Goal: Find specific page/section: Find specific page/section

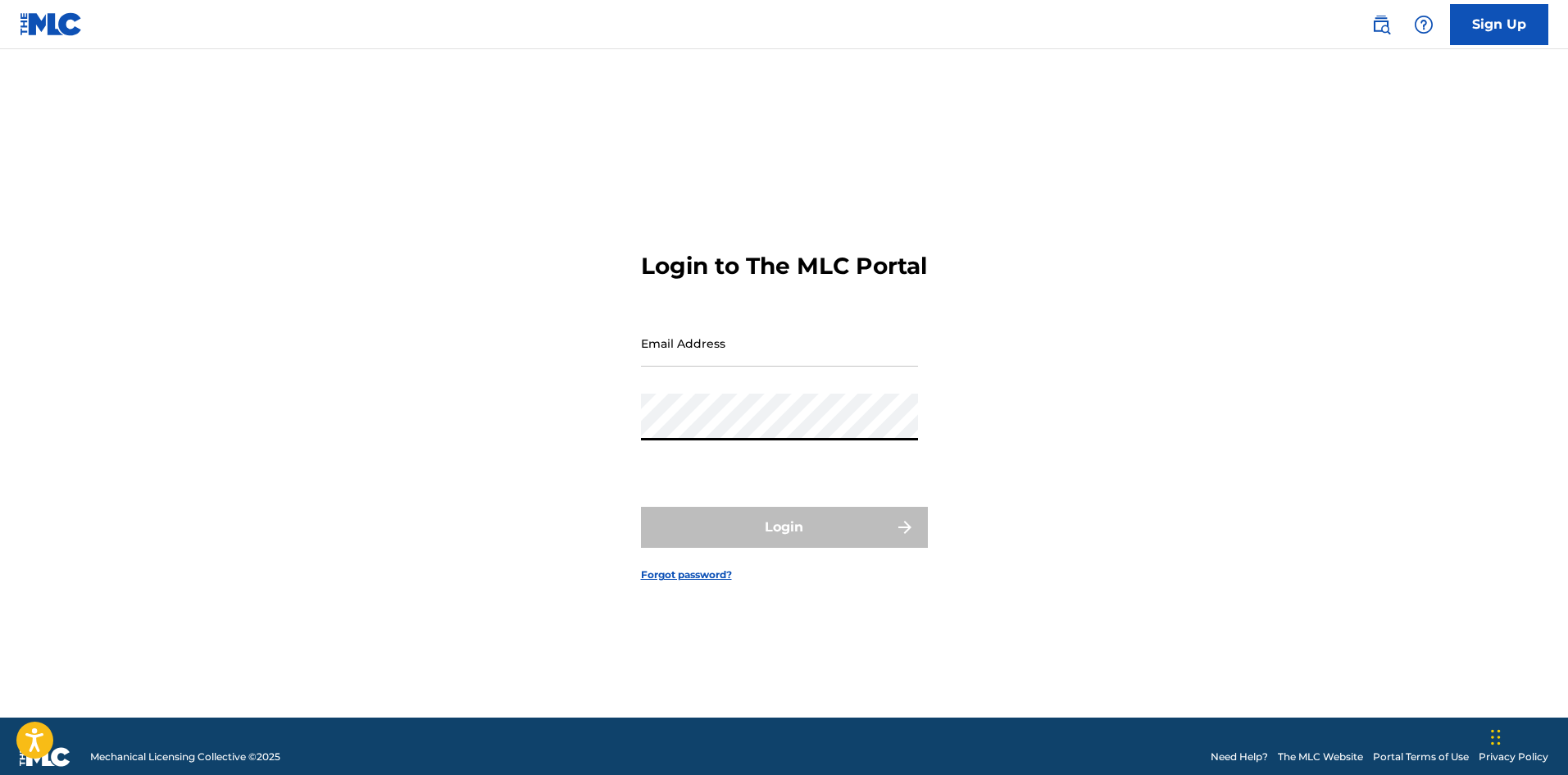
type input "[EMAIL_ADDRESS][DOMAIN_NAME]"
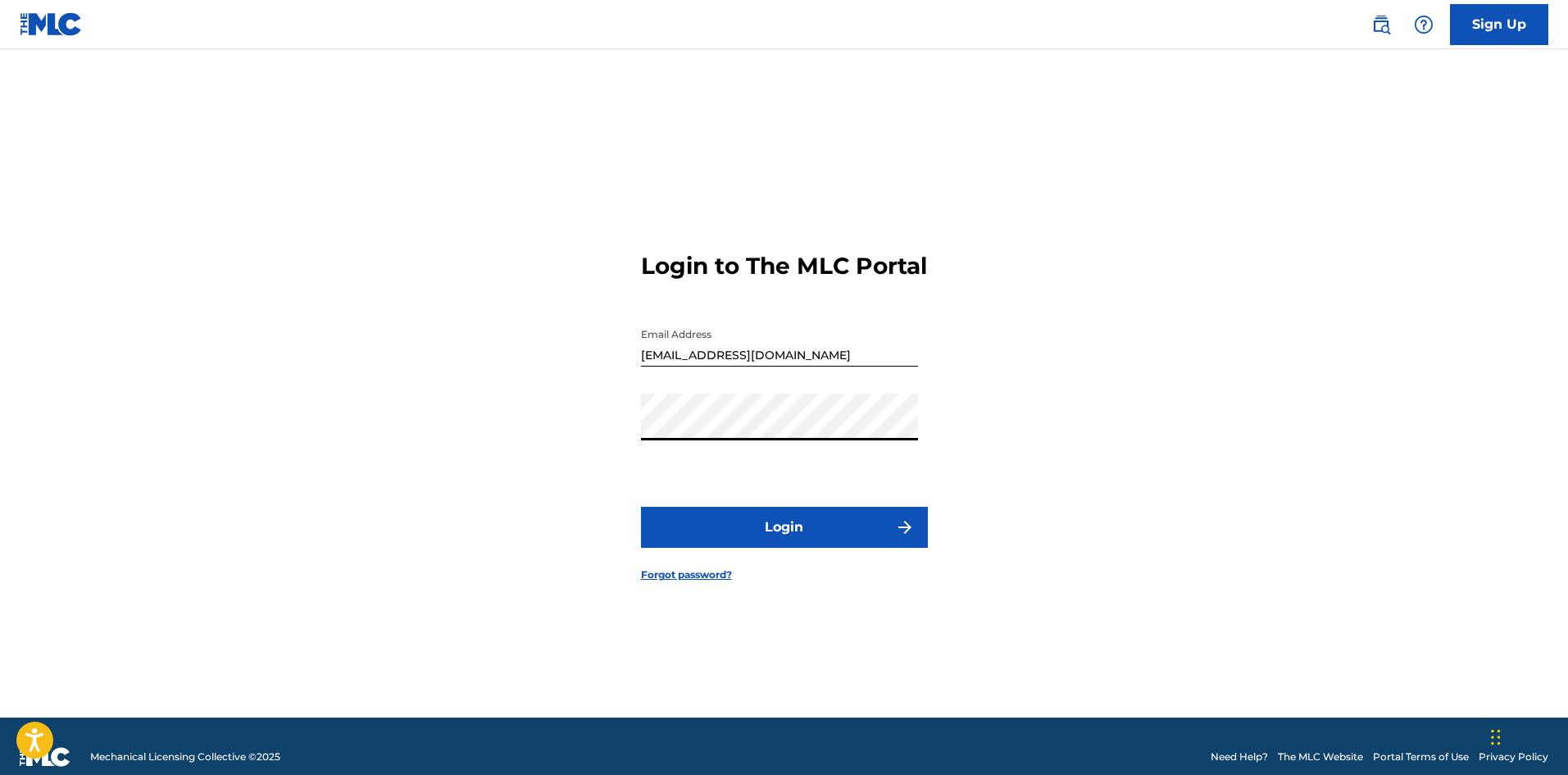
click at [768, 539] on button "Login" at bounding box center [784, 527] width 287 height 41
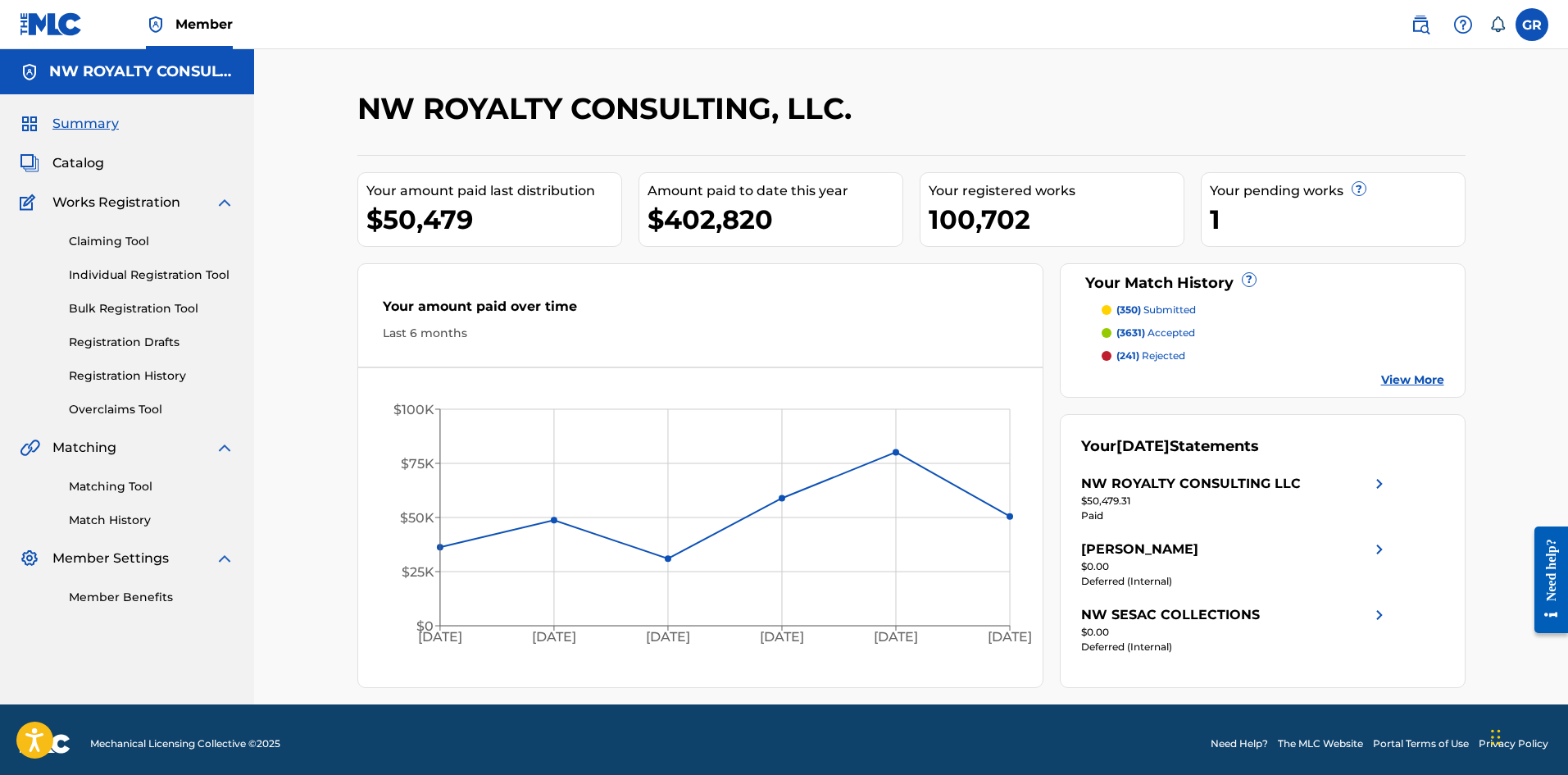
click at [86, 160] on span "Catalog" at bounding box center [78, 163] width 52 height 19
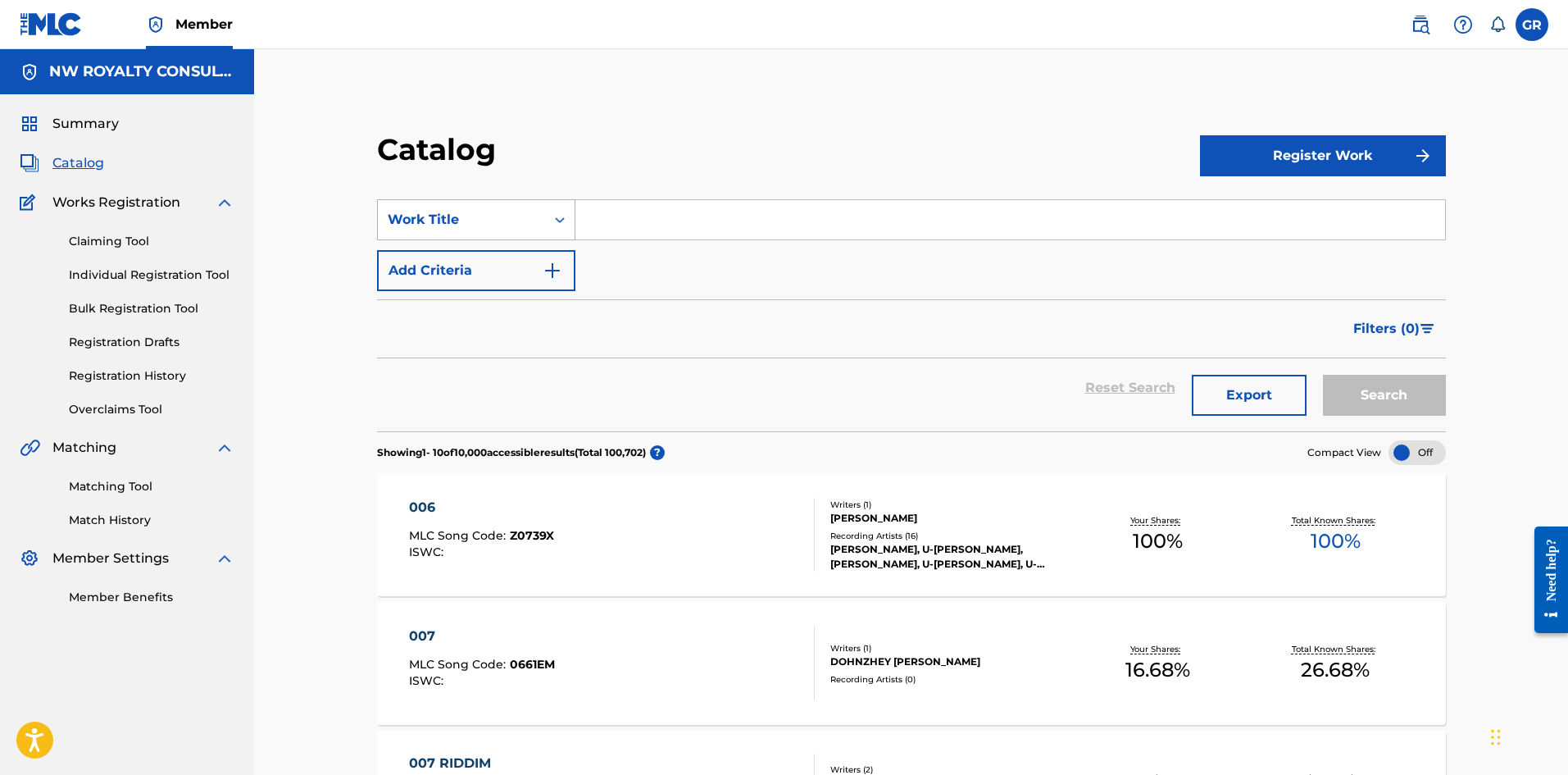
click at [562, 219] on icon "Search Form" at bounding box center [560, 221] width 10 height 6
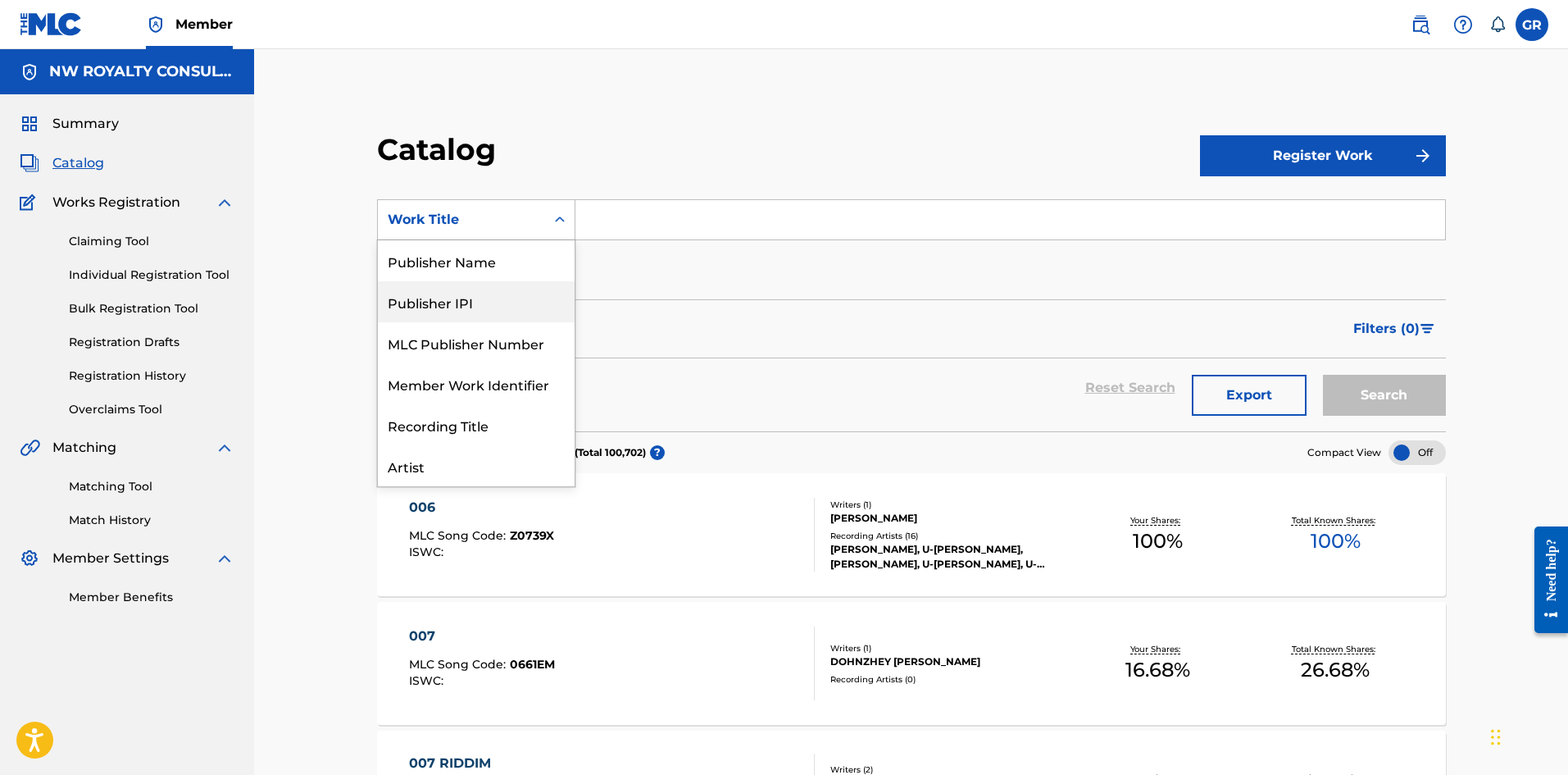
scroll to position [82, 0]
click at [476, 305] on div "MLC Song Code" at bounding box center [476, 301] width 196 height 41
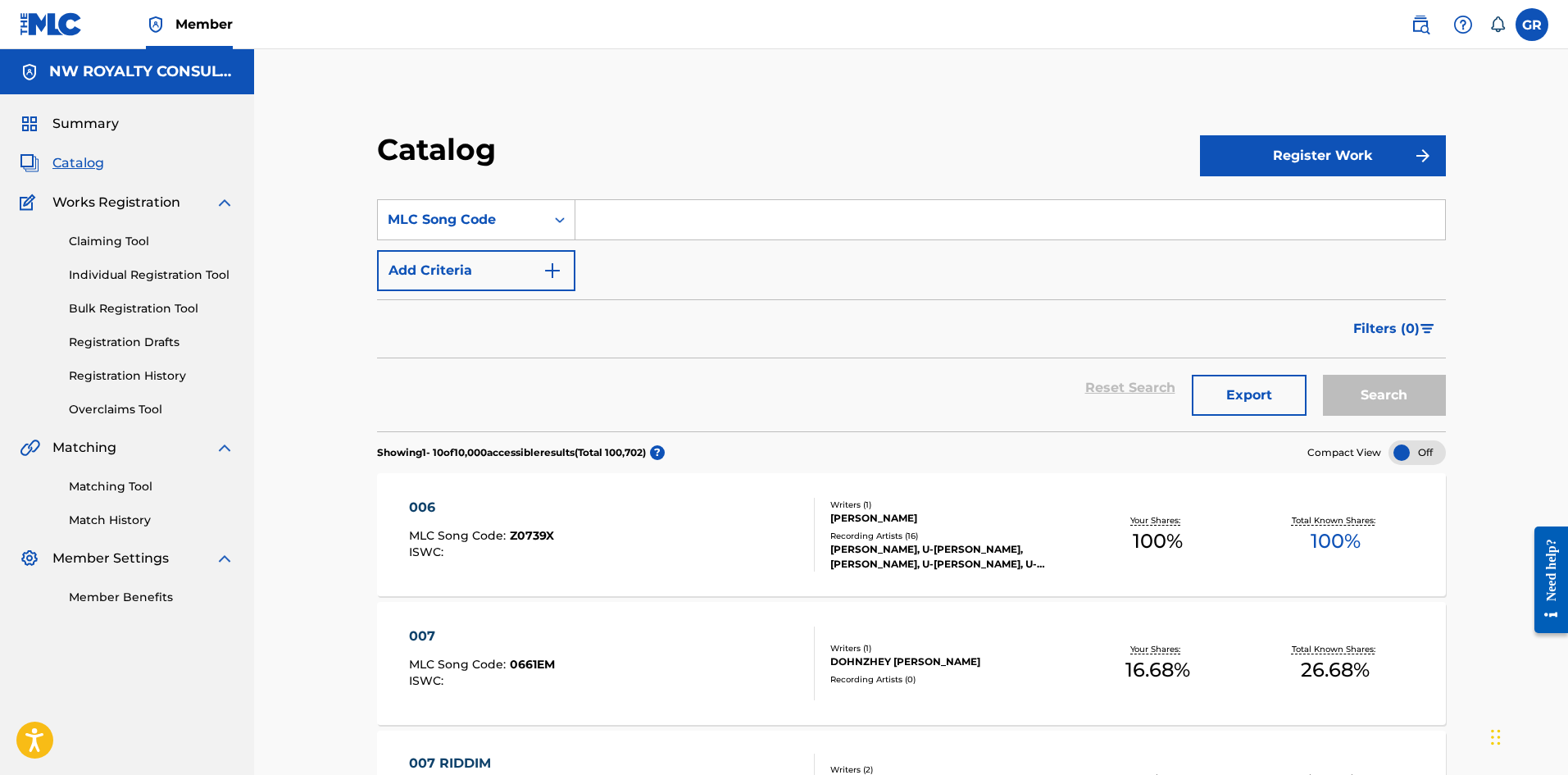
click at [628, 214] on input "Search Form" at bounding box center [1010, 220] width 870 height 39
paste input "CB87PP"
type input "CB87PP"
click at [1383, 392] on button "Search" at bounding box center [1384, 395] width 123 height 41
